Goal: Task Accomplishment & Management: Manage account settings

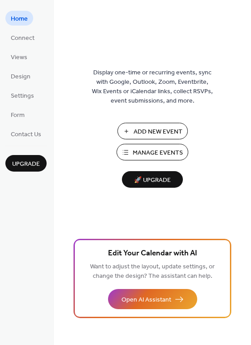
click at [141, 155] on span "Manage Events" at bounding box center [158, 152] width 50 height 9
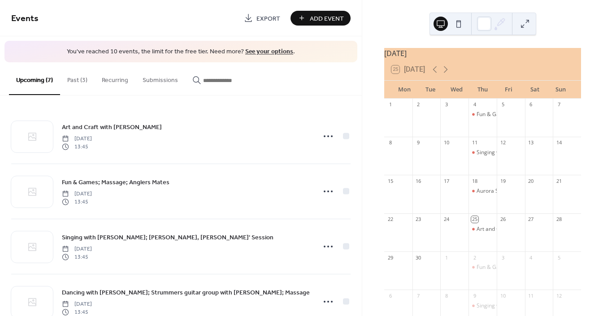
click at [82, 79] on button "Past (3)" at bounding box center [77, 78] width 35 height 32
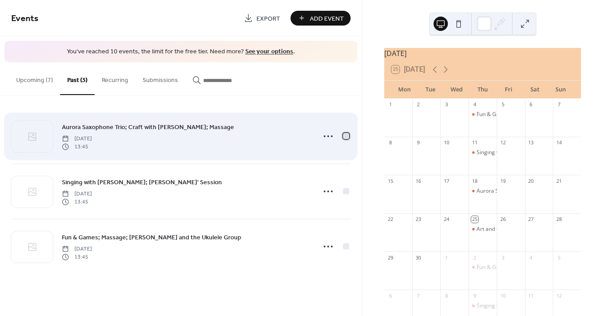
click at [348, 136] on div at bounding box center [346, 136] width 6 height 6
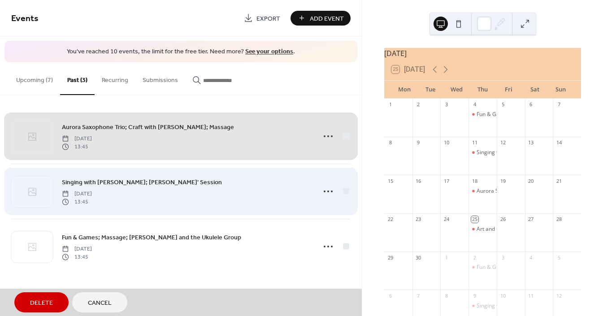
click at [346, 193] on div "Singing with [PERSON_NAME]; [PERSON_NAME]' Session [DATE] 13:45" at bounding box center [180, 191] width 339 height 55
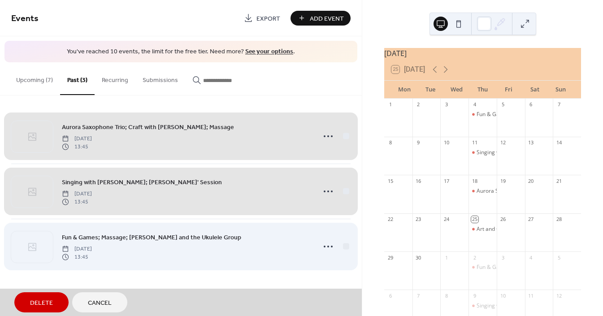
click at [345, 246] on div "Fun & Games; Massage; [PERSON_NAME] and the Ukulele Group [DATE] 13:45" at bounding box center [180, 246] width 339 height 55
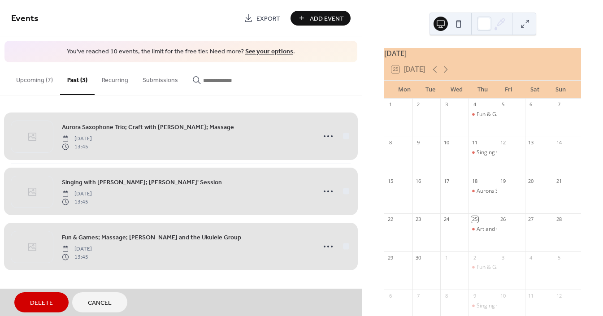
click at [49, 302] on span "Delete" at bounding box center [41, 303] width 23 height 9
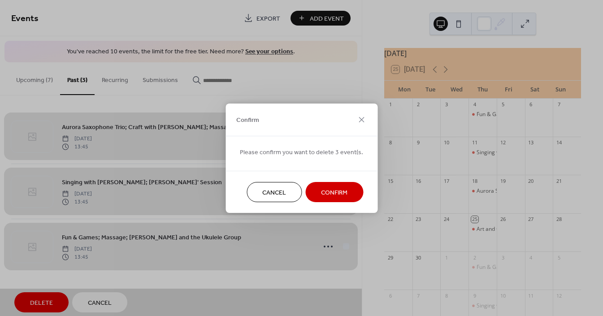
click at [327, 192] on span "Confirm" at bounding box center [334, 192] width 26 height 9
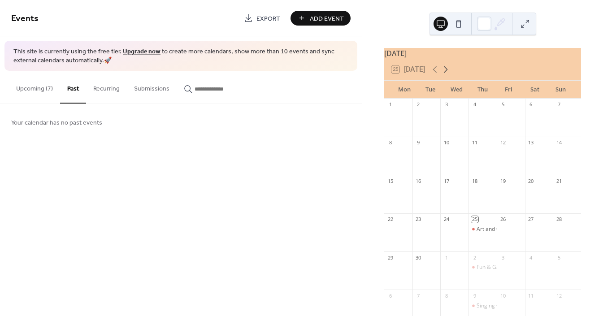
click at [450, 75] on icon at bounding box center [445, 69] width 11 height 11
click at [445, 71] on icon at bounding box center [445, 69] width 11 height 11
click at [32, 91] on button "Upcoming (7)" at bounding box center [34, 87] width 51 height 32
